Goal: Task Accomplishment & Management: Manage account settings

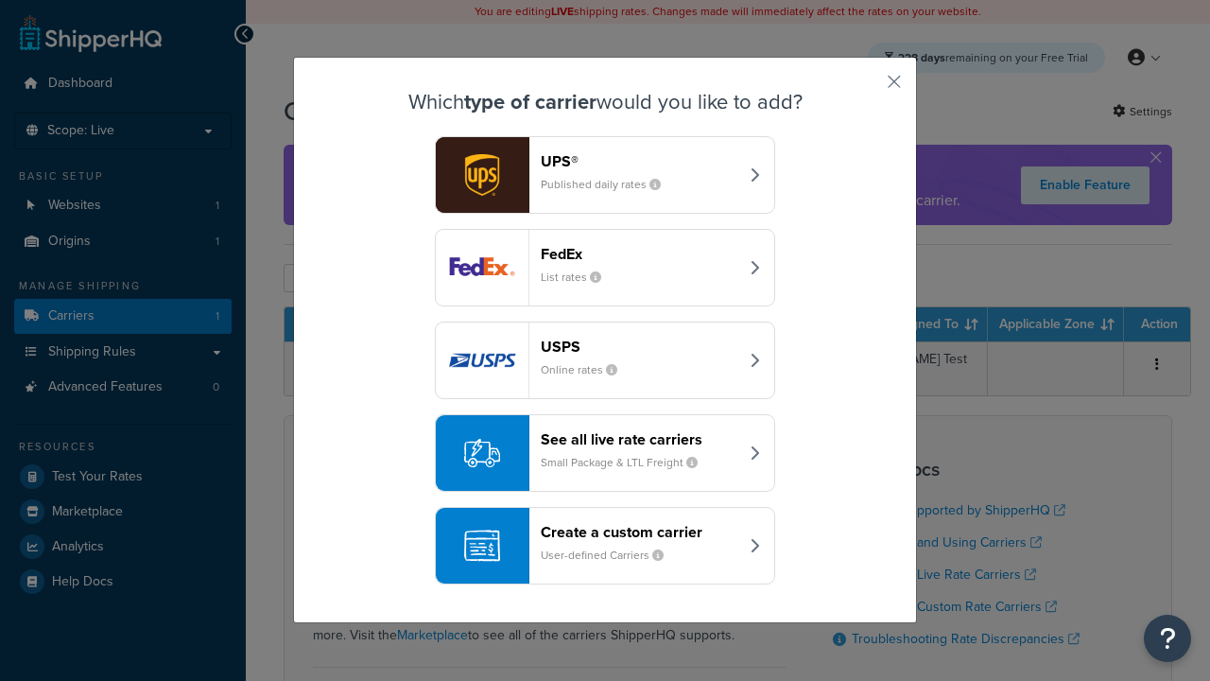
scroll to position [92, 0]
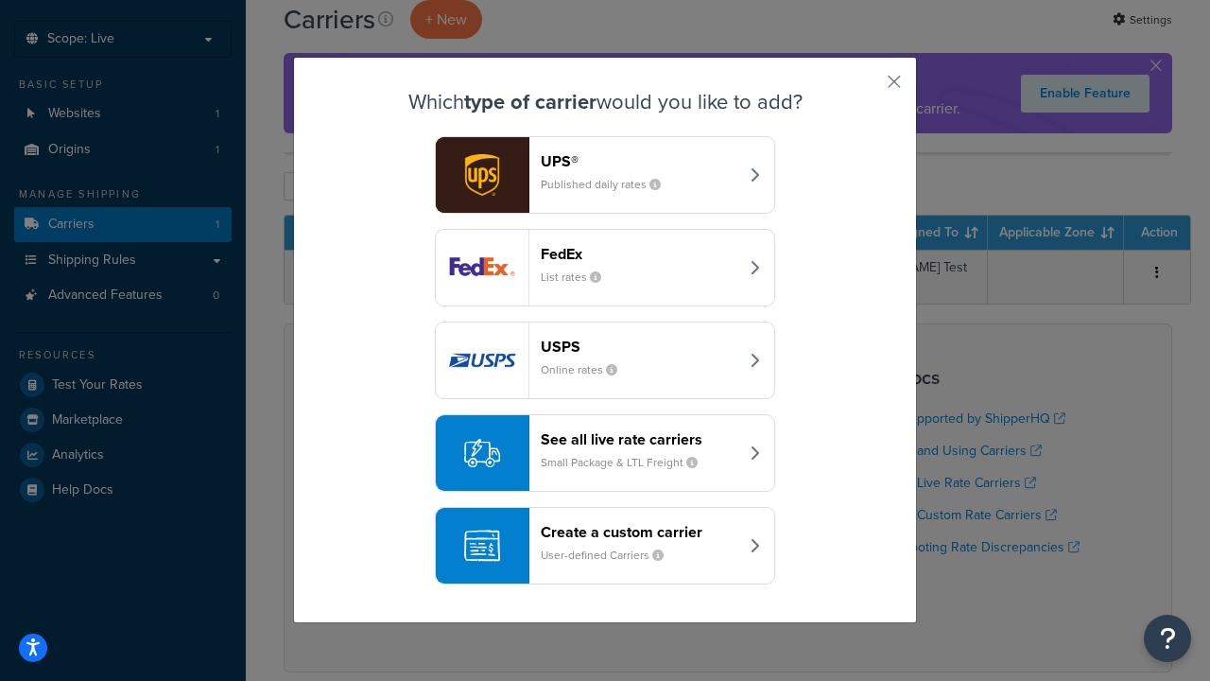
click at [639, 253] on header "FedEx" at bounding box center [640, 254] width 198 height 18
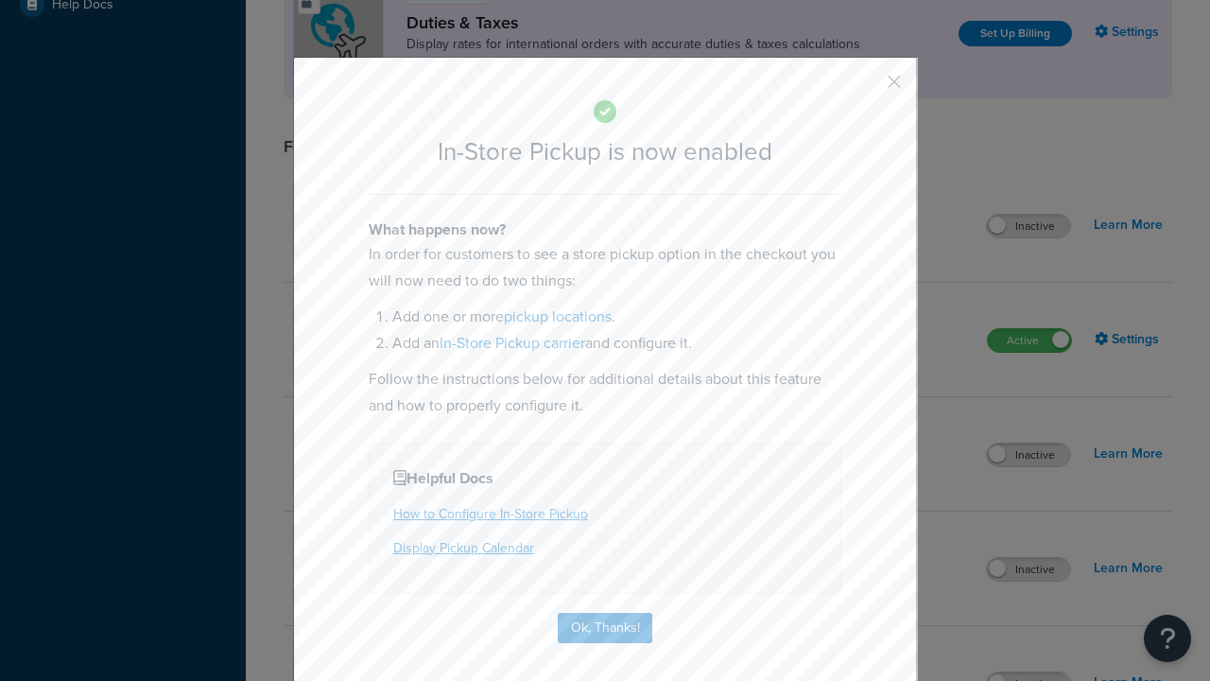
click at [866, 88] on button "button" at bounding box center [866, 88] width 5 height 5
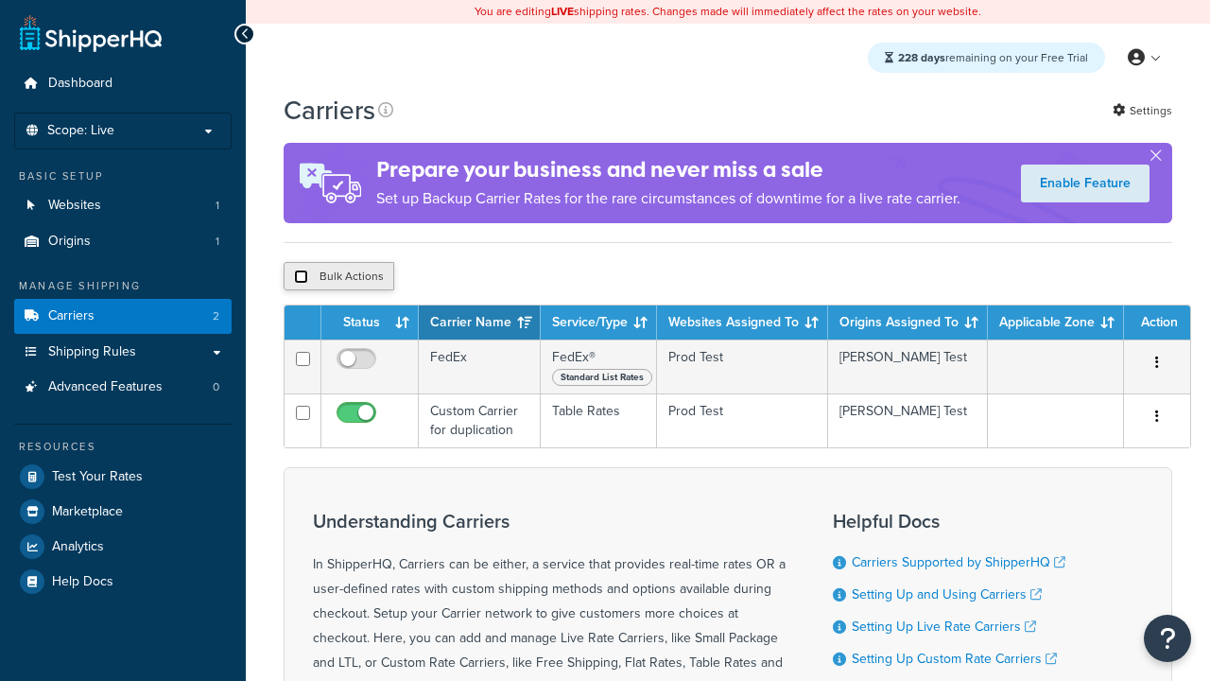
click at [301, 279] on input "checkbox" at bounding box center [301, 276] width 14 height 14
checkbox input "true"
click at [0, 0] on button "Delete" at bounding box center [0, 0] width 0 height 0
